Goal: Information Seeking & Learning: Learn about a topic

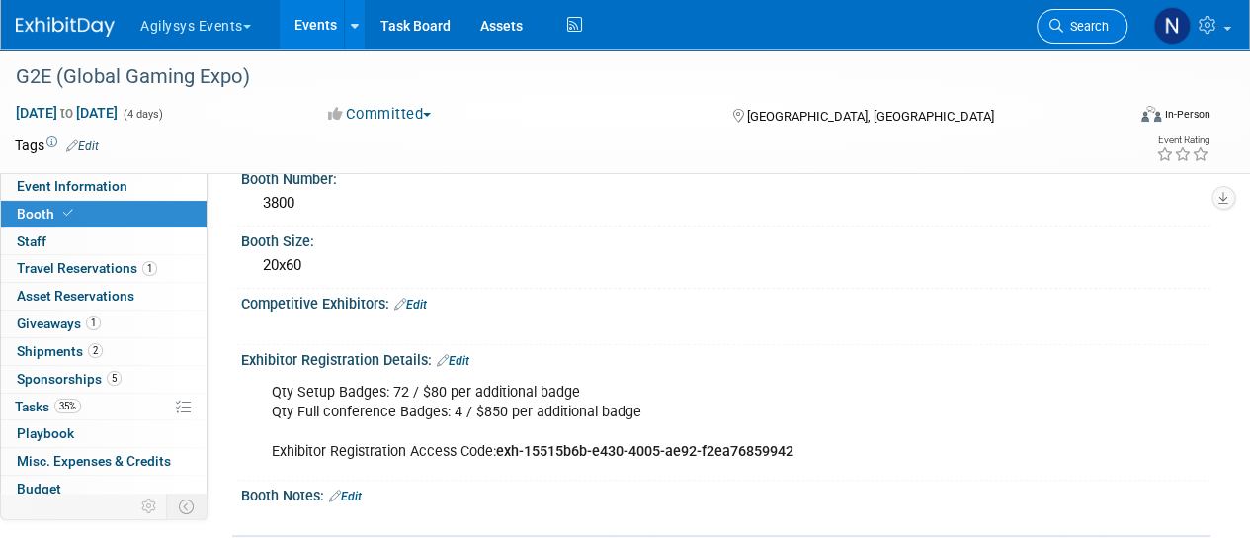
click at [1042, 31] on link "Search" at bounding box center [1082, 26] width 91 height 35
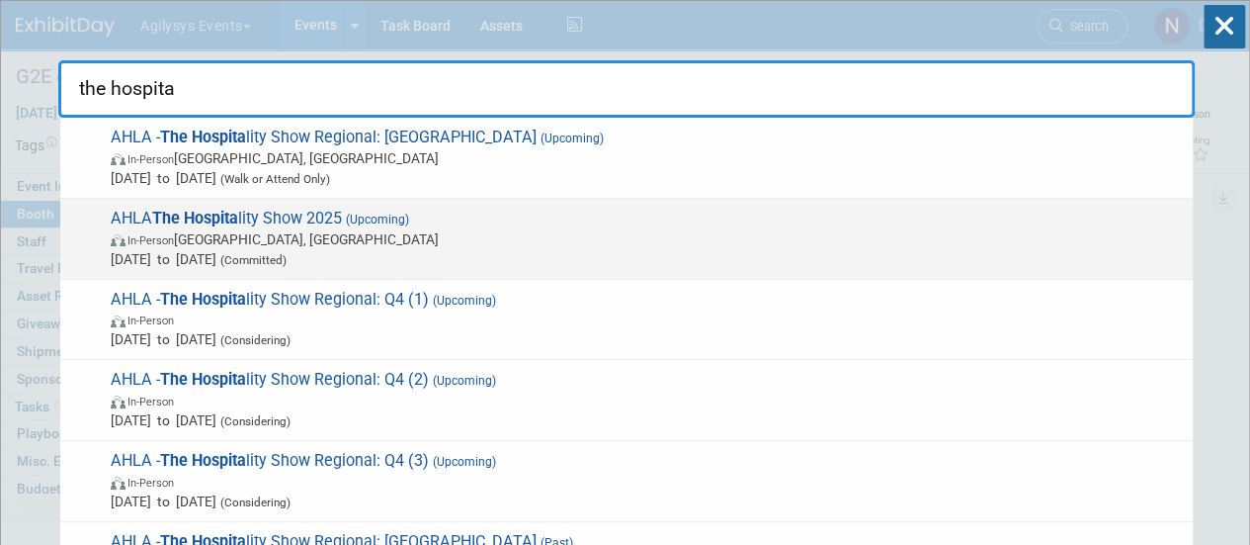
type input "the hospita"
click at [747, 211] on span "AHLA The Hospita lity Show 2025 (Upcoming) In-Person [GEOGRAPHIC_DATA], [GEOGRA…" at bounding box center [644, 239] width 1078 height 60
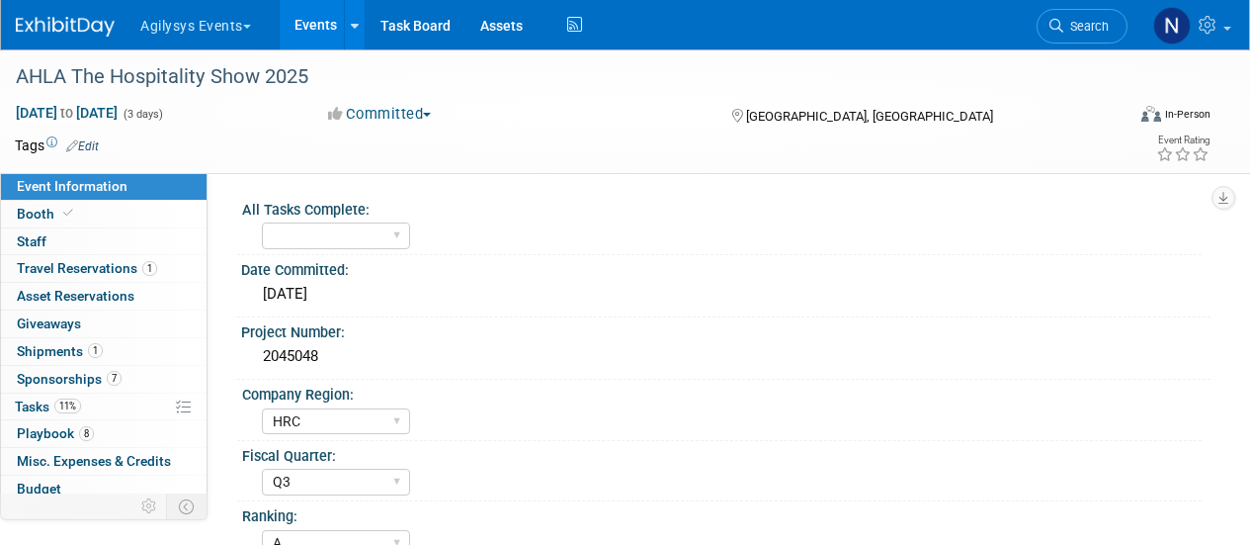
select select "HRC"
select select "Q3"
select select "A"
select select "Yes"
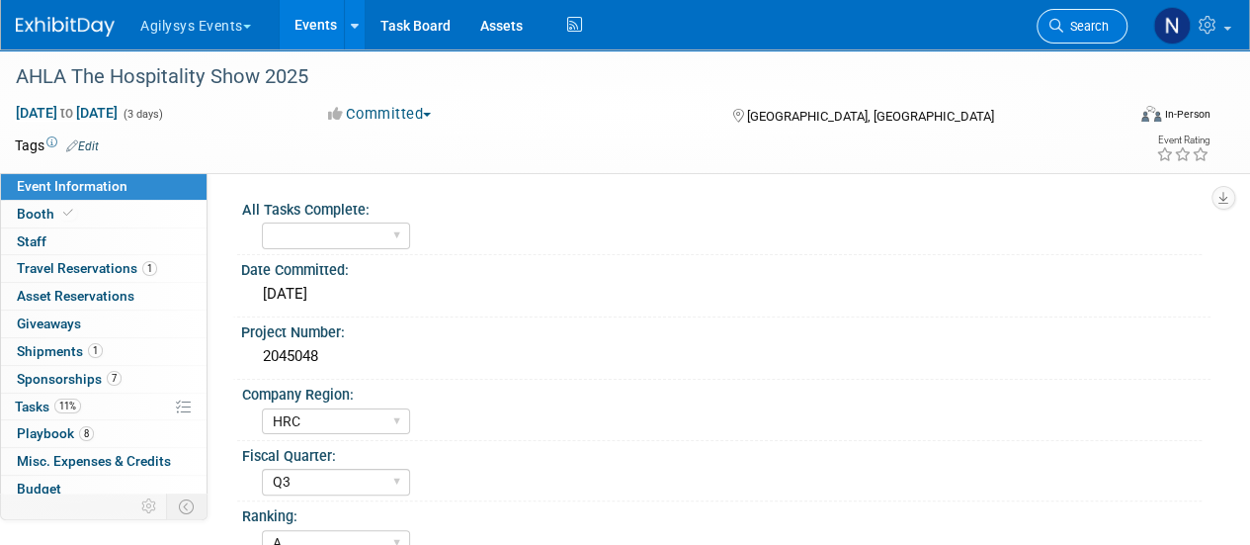
click at [1056, 33] on link "Search" at bounding box center [1082, 26] width 91 height 35
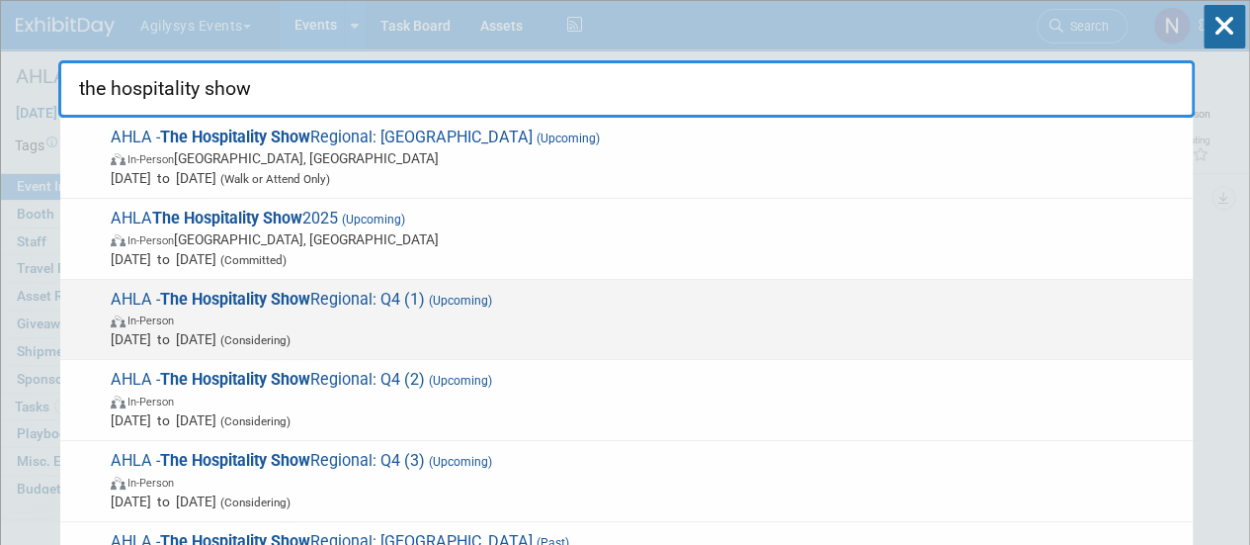
scroll to position [261, 0]
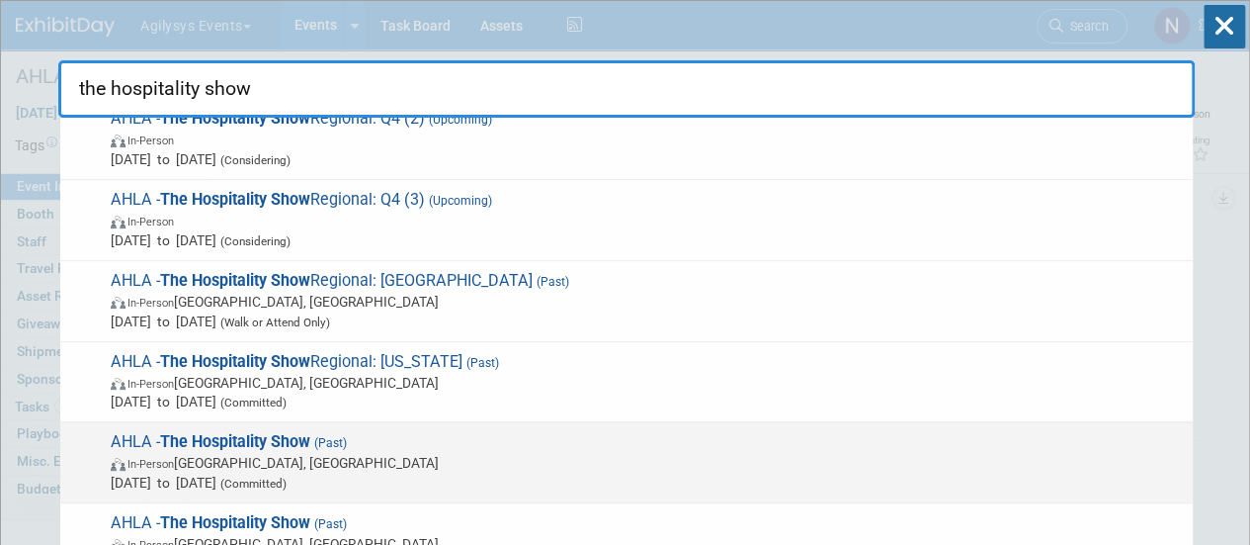
type input "the hospitality show"
click at [723, 448] on span "AHLA - The Hospitality Show (Past) In-Person San Antonio, TX Oct 28, 2024 to Oc…" at bounding box center [644, 462] width 1078 height 60
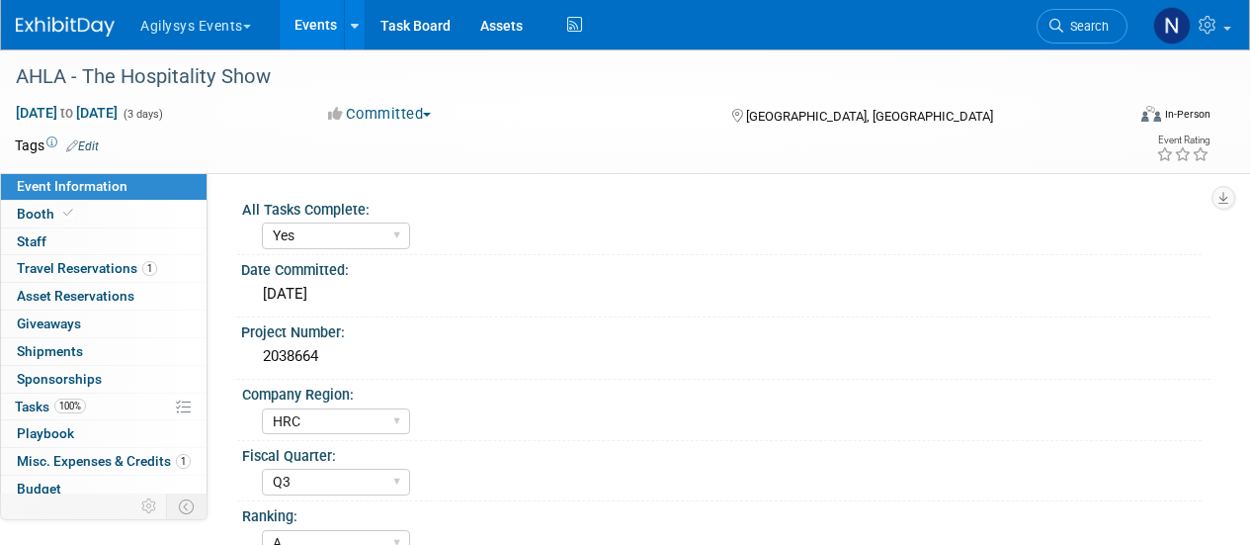
select select "Yes"
select select "HRC"
select select "Q3"
select select "A"
select select "Yes"
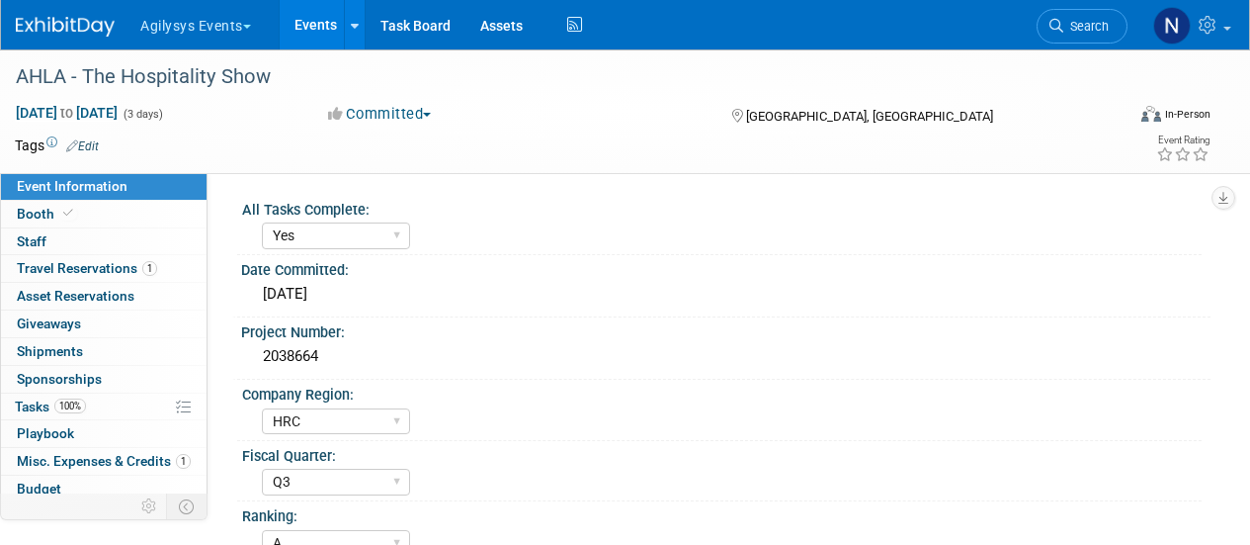
select select "Yes"
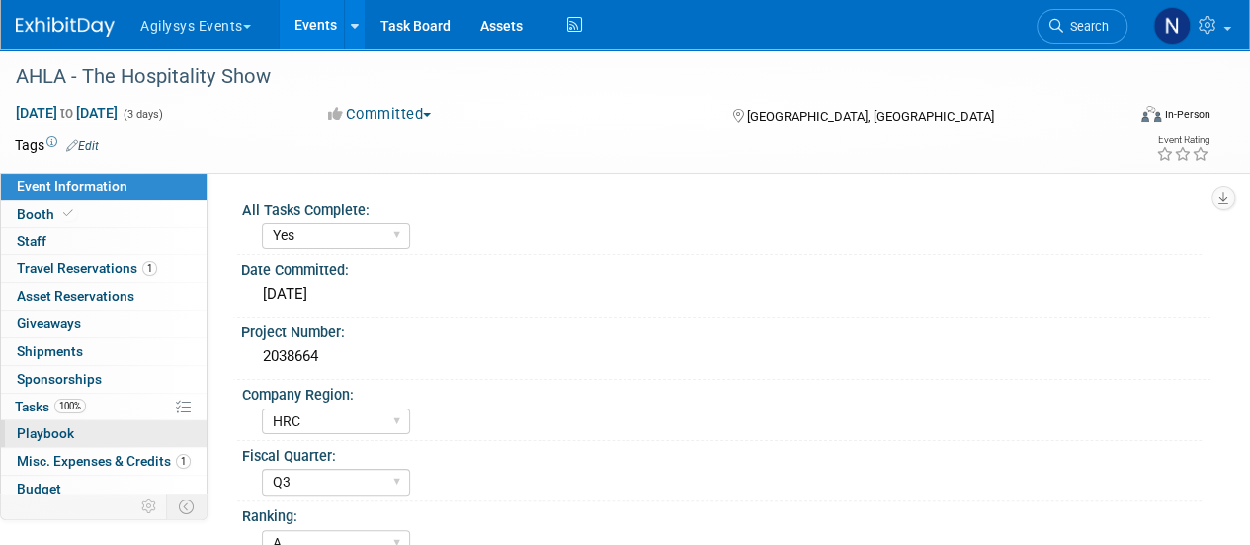
scroll to position [87, 0]
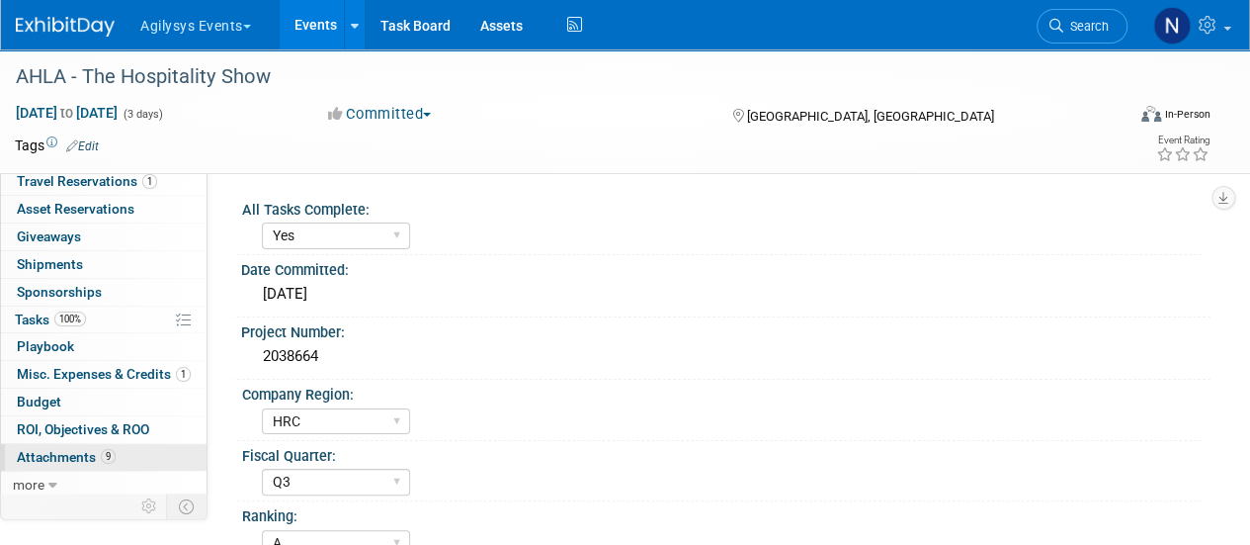
click at [99, 444] on link "9 Attachments 9" at bounding box center [104, 457] width 206 height 27
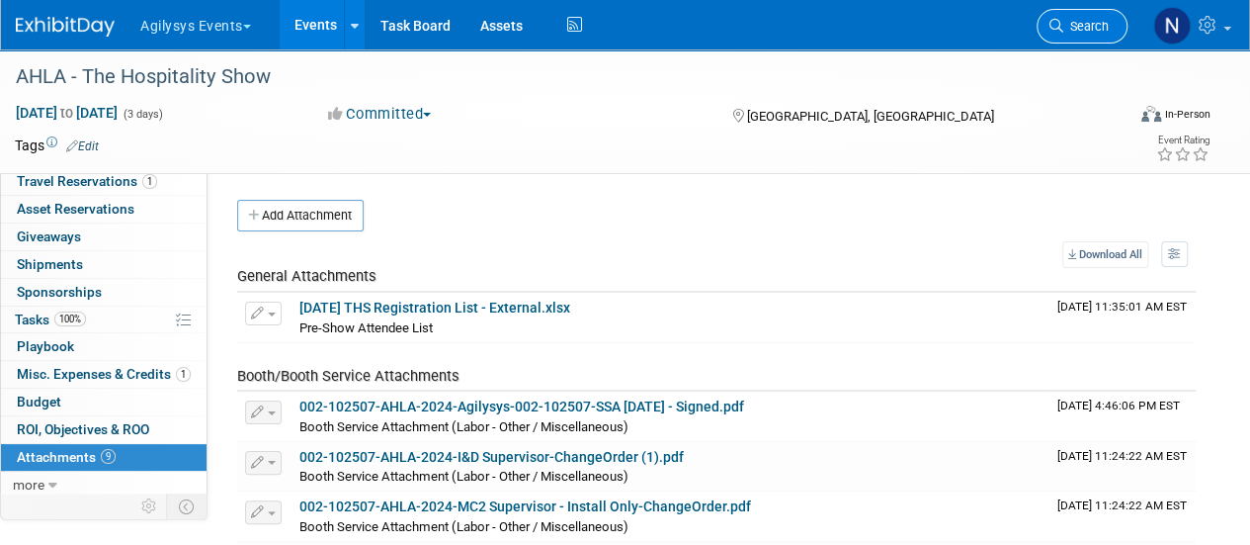
click at [1064, 28] on span "Search" at bounding box center [1085, 26] width 45 height 15
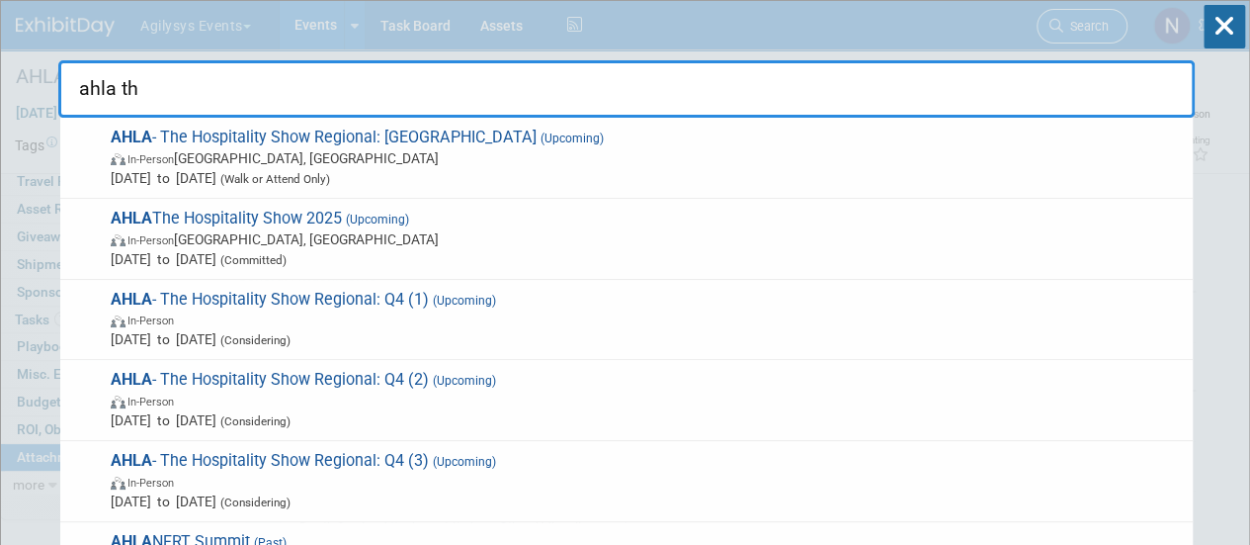
type input "ahla the"
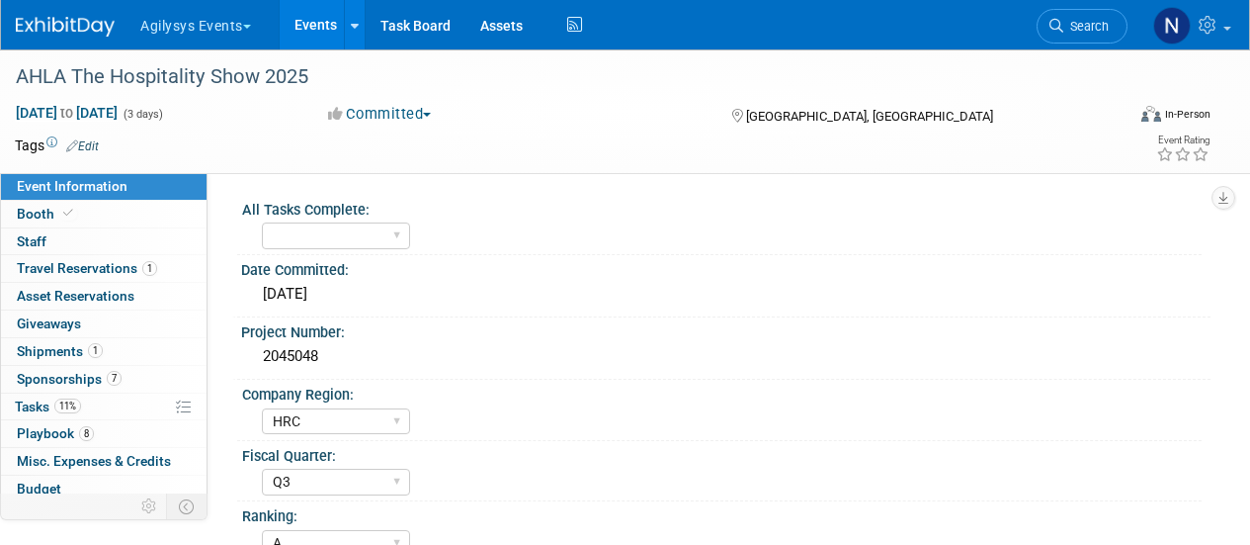
select select "HRC"
select select "Q3"
select select "A"
select select "Yes"
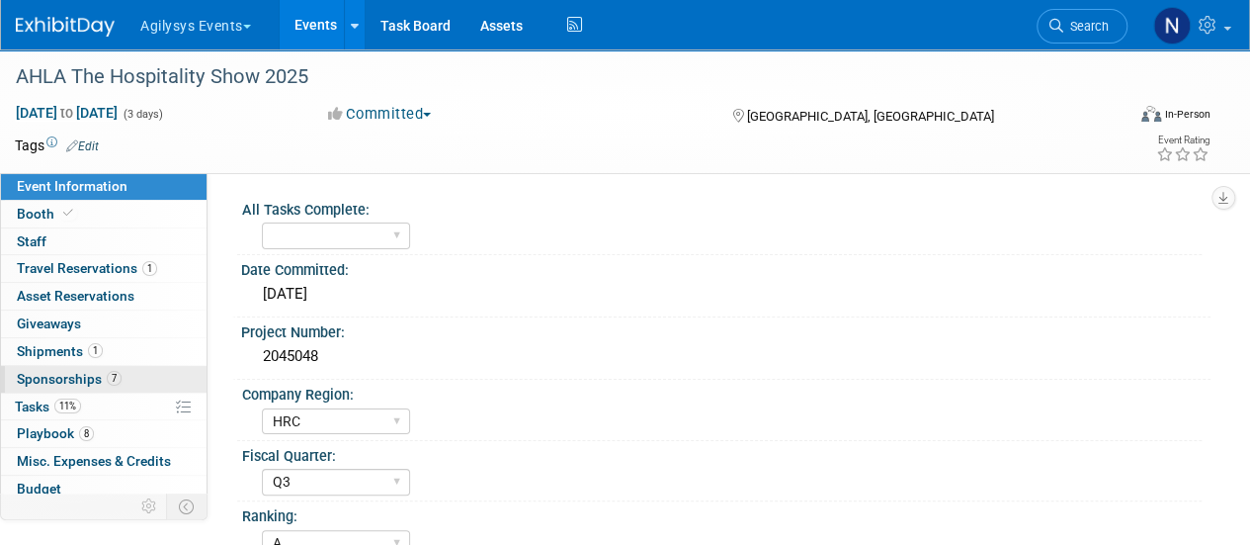
click at [125, 372] on link "7 Sponsorships 7" at bounding box center [104, 379] width 206 height 27
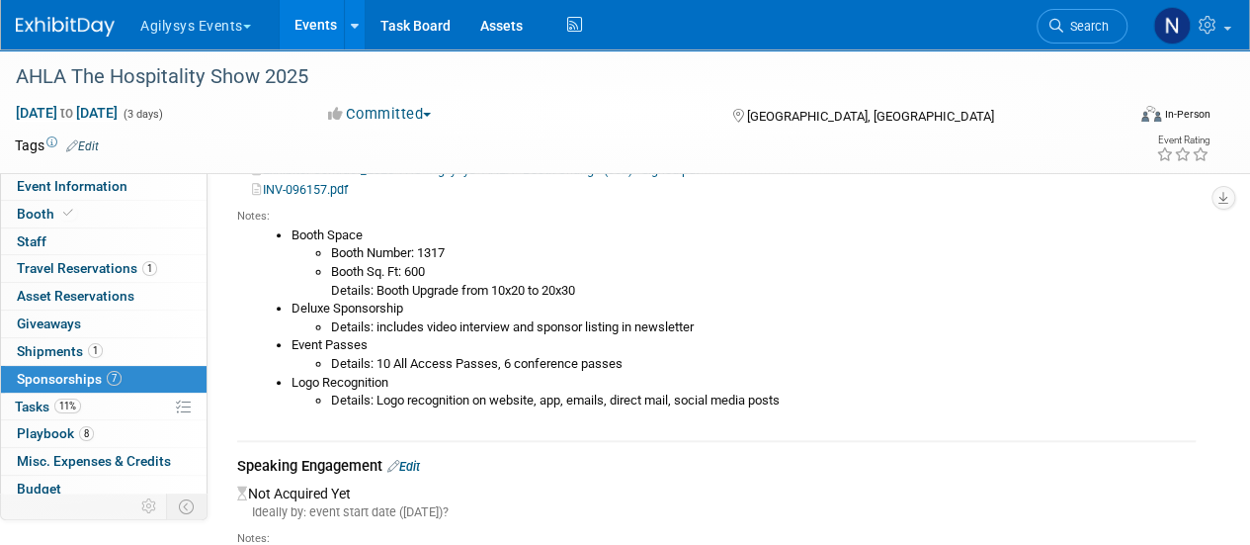
scroll to position [785, 0]
